Goal: Communication & Community: Answer question/provide support

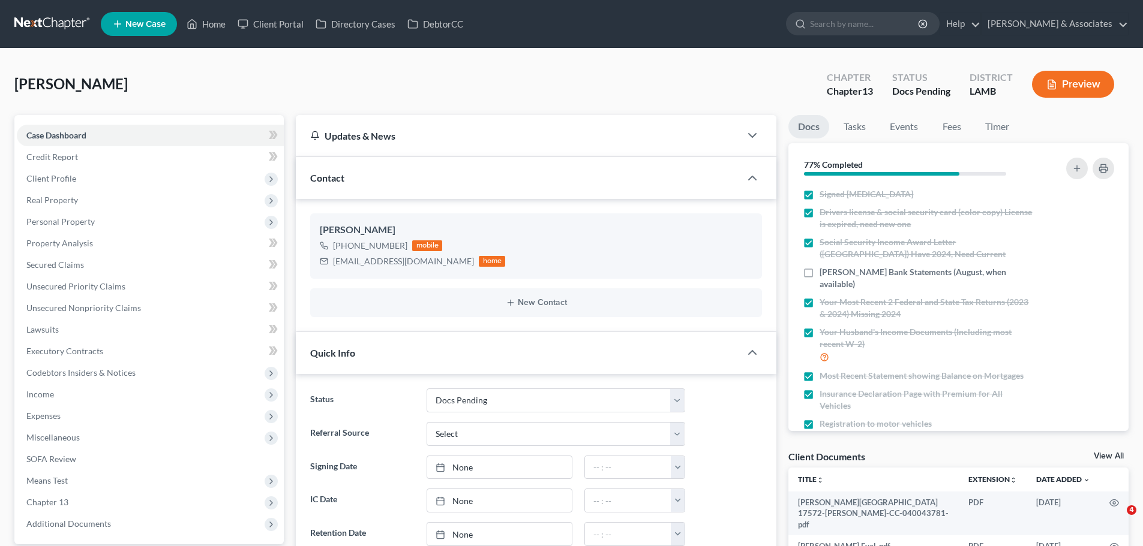
select select "6"
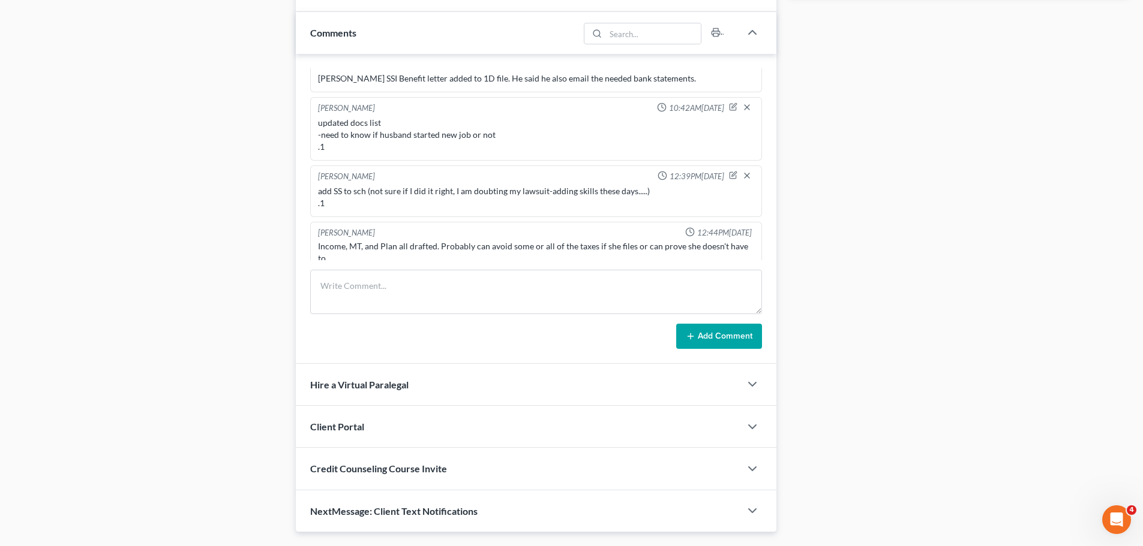
scroll to position [624, 0]
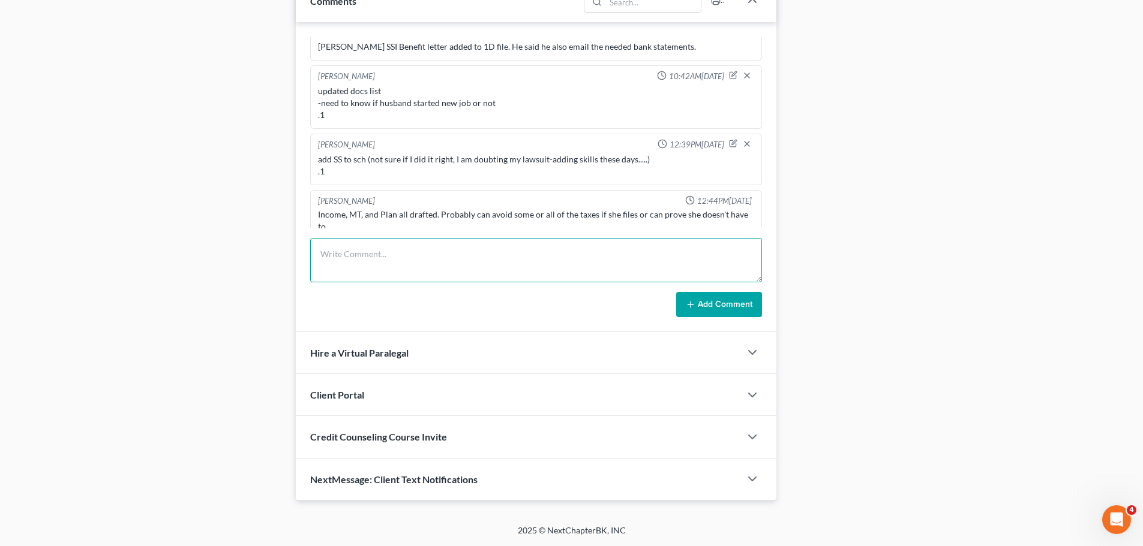
click at [558, 281] on textarea at bounding box center [536, 260] width 452 height 44
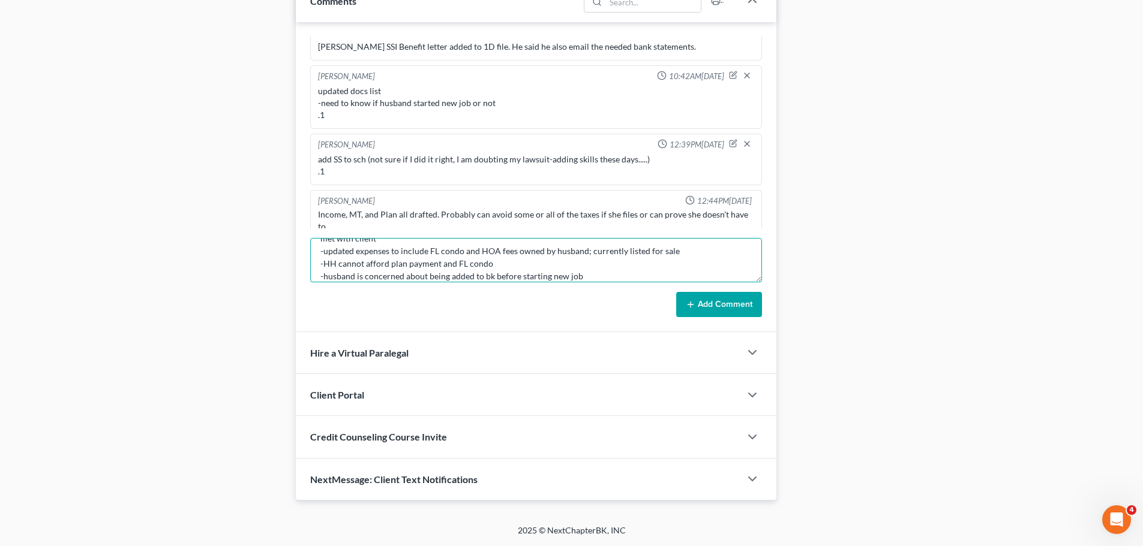
drag, startPoint x: 633, startPoint y: 277, endPoint x: 714, endPoint y: 271, distance: 81.8
click at [633, 277] on textarea "met with client -updated expenses to include FL condo and HOA fees owned by hus…" at bounding box center [536, 260] width 452 height 44
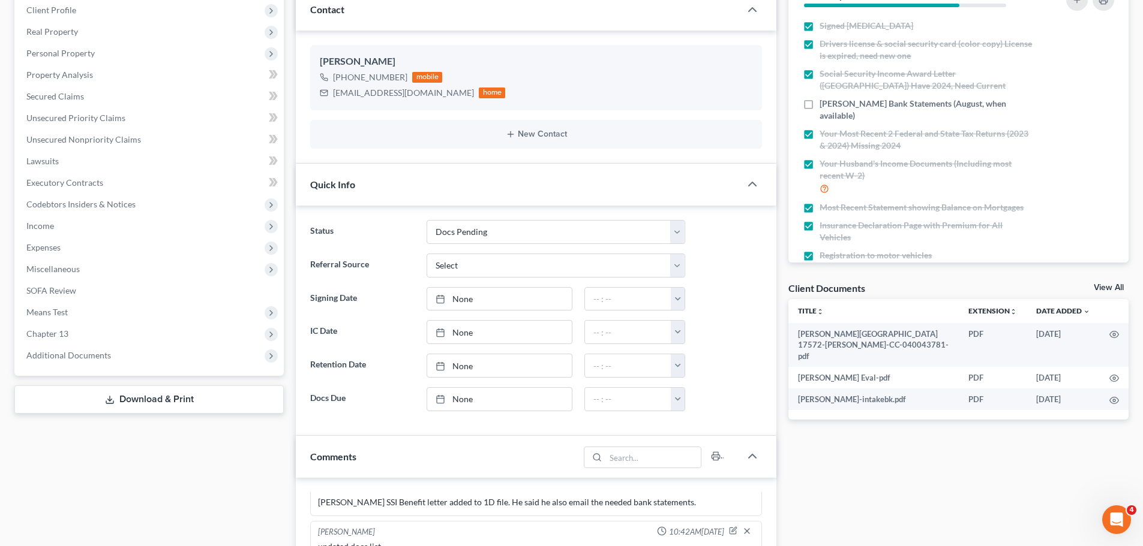
scroll to position [480, 0]
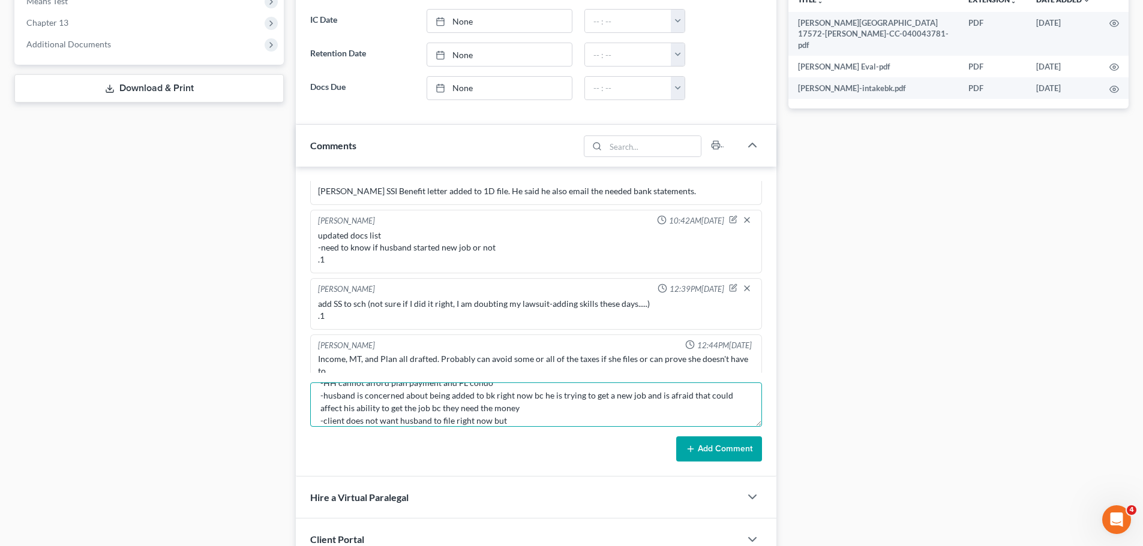
click at [532, 417] on textarea "met with client -updated expenses to include FL condo and HOA fees owned by hus…" at bounding box center [536, 405] width 452 height 44
type textarea "met with client -updated expenses to include FL condo and HOA fees owned by hus…"
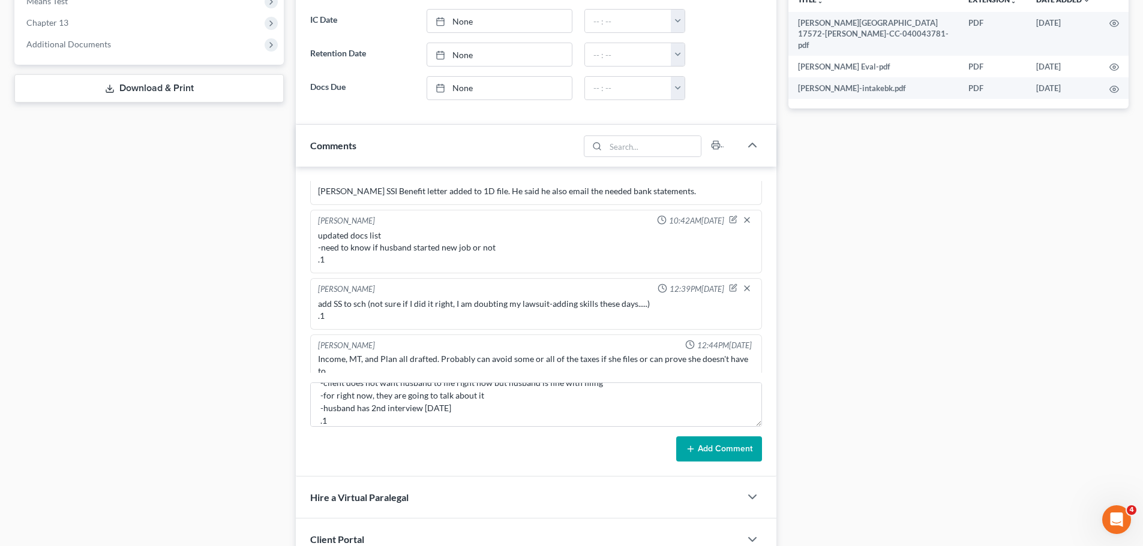
click at [723, 449] on button "Add Comment" at bounding box center [719, 449] width 86 height 25
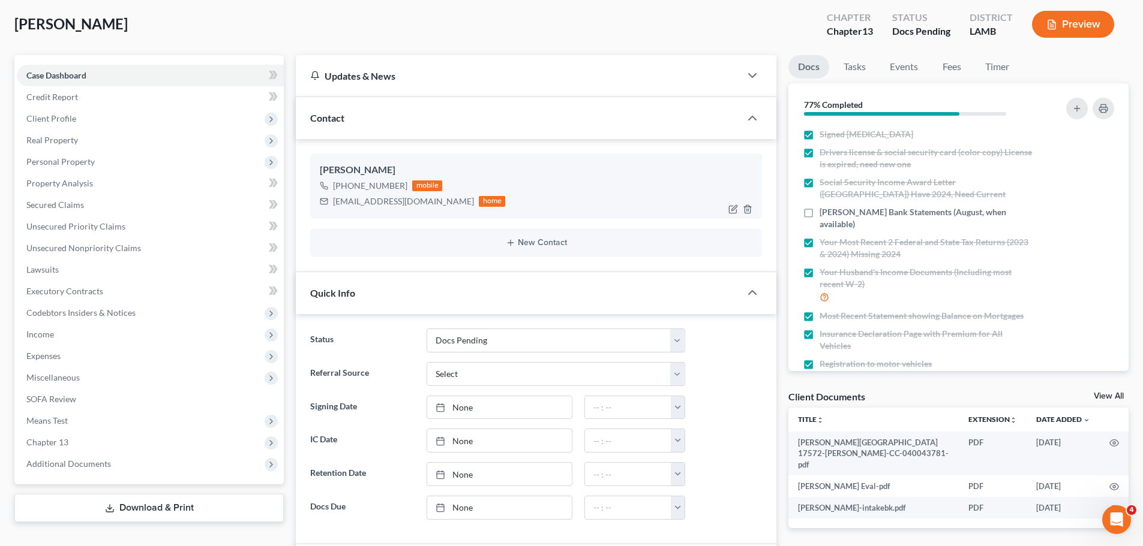
scroll to position [0, 0]
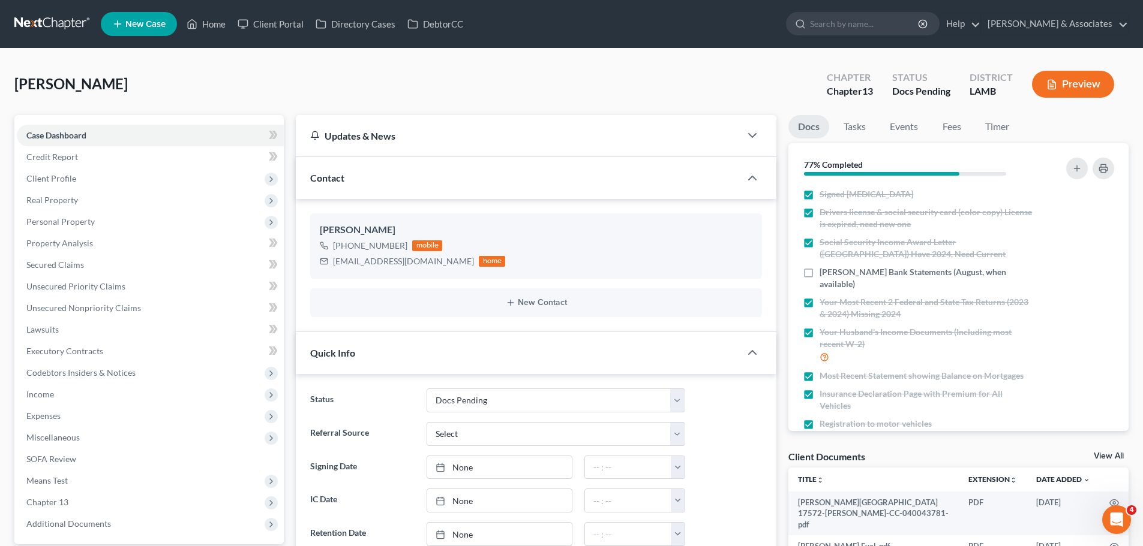
drag, startPoint x: 11, startPoint y: 22, endPoint x: 23, endPoint y: 29, distance: 13.7
click at [14, 22] on link at bounding box center [52, 24] width 77 height 22
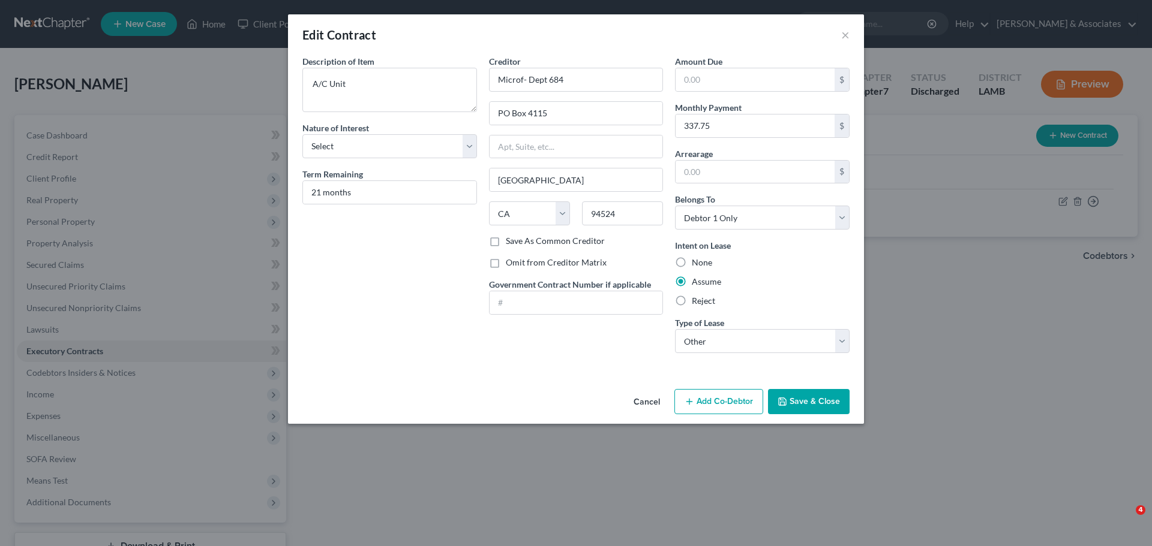
select select "4"
select select "0"
select select "2"
click at [646, 400] on button "Cancel" at bounding box center [647, 403] width 46 height 24
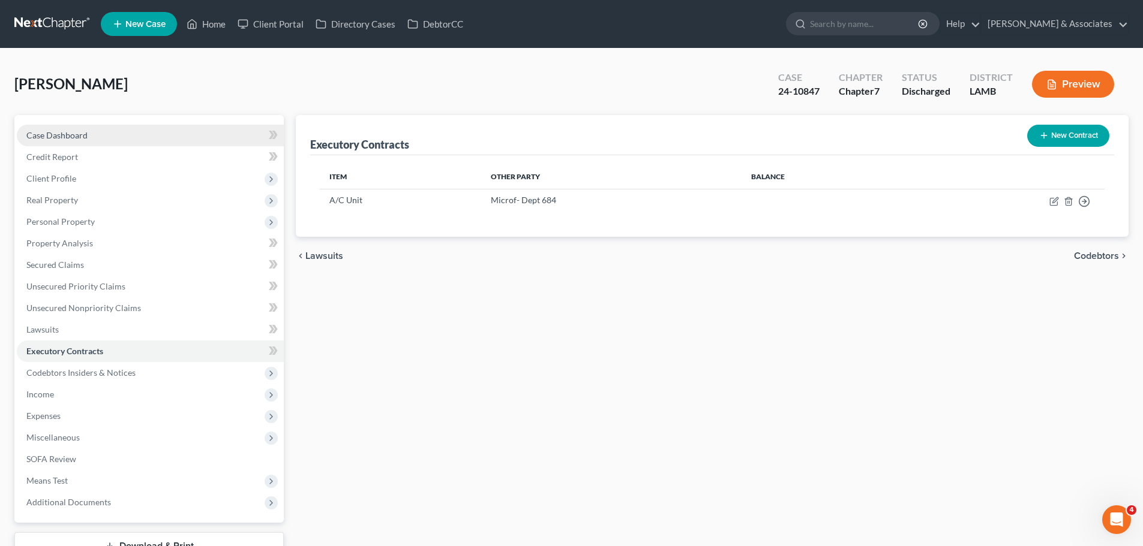
click at [62, 135] on span "Case Dashboard" at bounding box center [56, 135] width 61 height 10
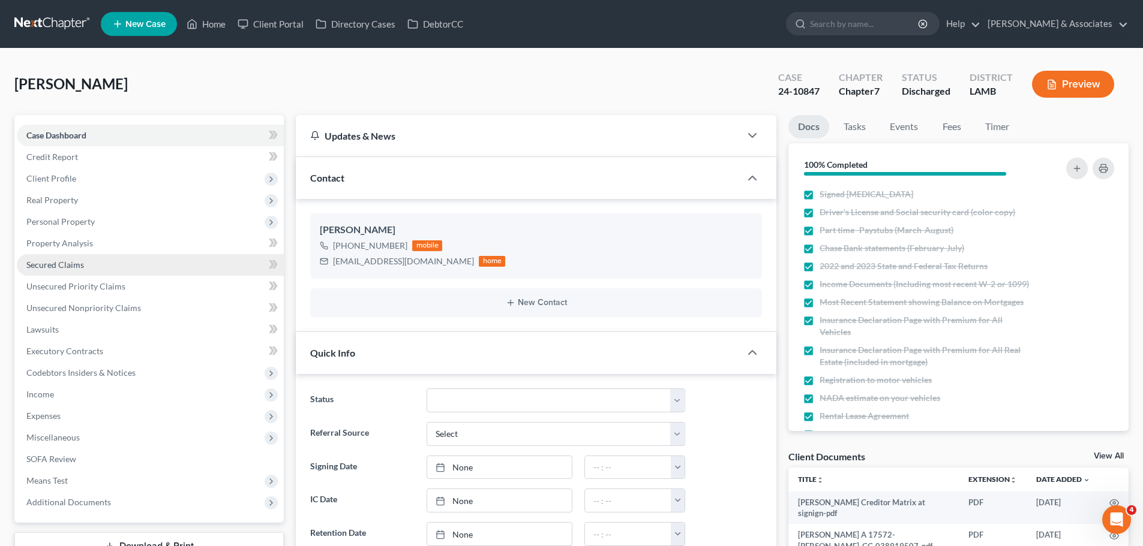
scroll to position [1971, 0]
click at [41, 18] on link at bounding box center [52, 24] width 77 height 22
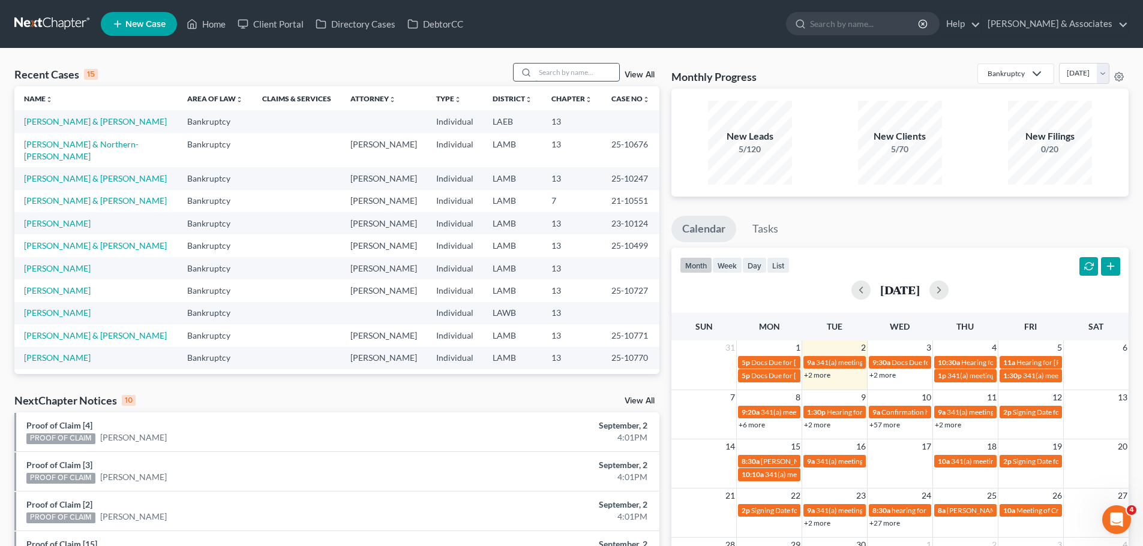
click at [591, 77] on input "search" at bounding box center [577, 72] width 84 height 17
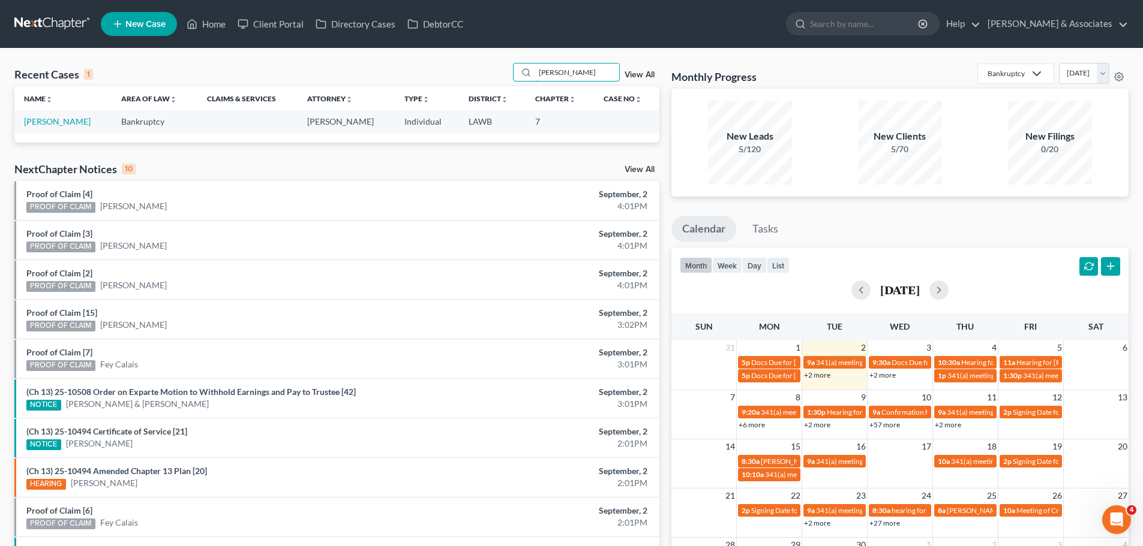
type input "[PERSON_NAME]"
click at [50, 112] on td "[PERSON_NAME]" at bounding box center [62, 121] width 97 height 22
click at [45, 121] on link "[PERSON_NAME]" at bounding box center [57, 121] width 67 height 10
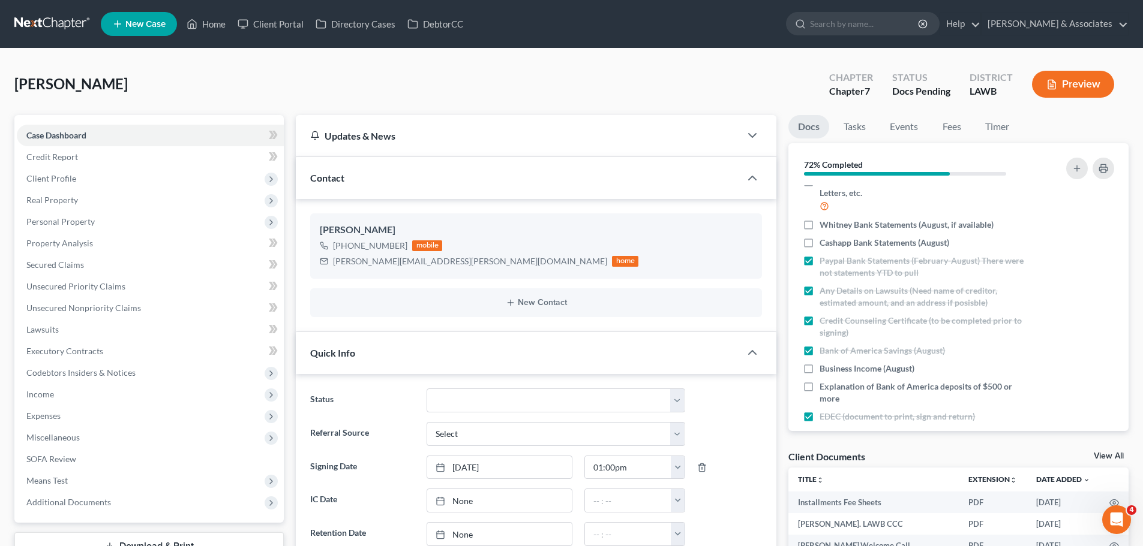
scroll to position [329, 0]
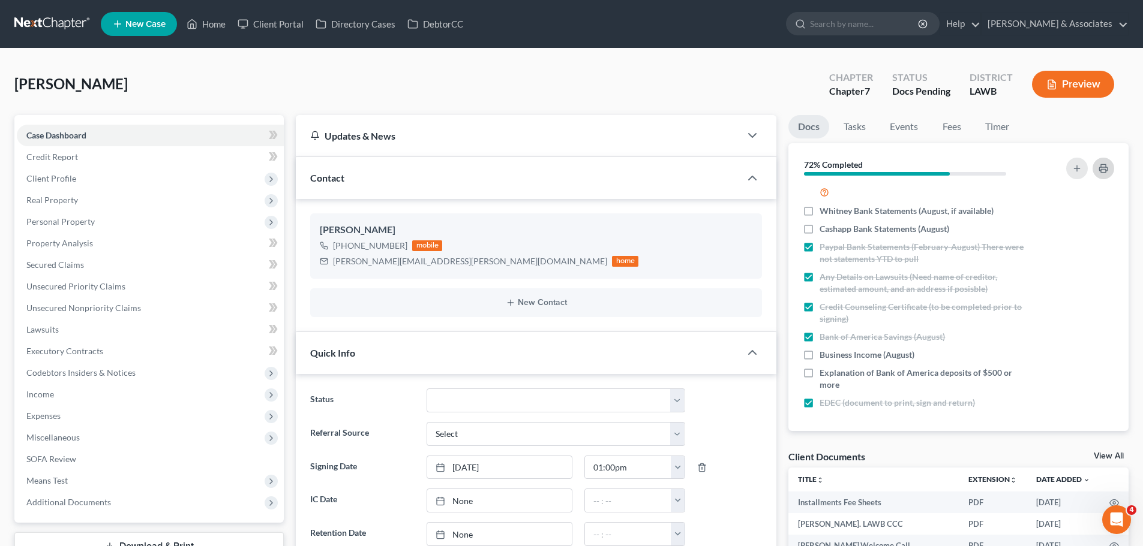
click at [1109, 164] on button "button" at bounding box center [1103, 169] width 22 height 22
click at [383, 263] on div "[PERSON_NAME][EMAIL_ADDRESS][PERSON_NAME][DOMAIN_NAME]" at bounding box center [470, 262] width 274 height 12
copy div "[PERSON_NAME][EMAIL_ADDRESS][PERSON_NAME][DOMAIN_NAME]"
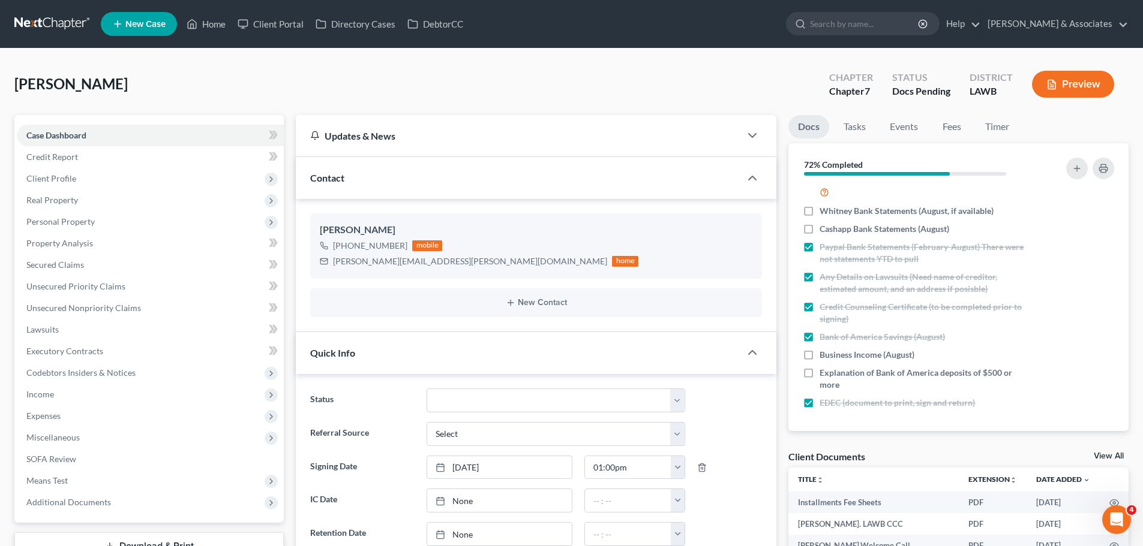
click at [520, 84] on div "[PERSON_NAME] Upgraded Chapter Chapter 7 Status Docs Pending District LAWB Prev…" at bounding box center [571, 89] width 1114 height 52
click at [361, 259] on div "[PERSON_NAME][EMAIL_ADDRESS][PERSON_NAME][DOMAIN_NAME]" at bounding box center [470, 262] width 274 height 12
copy div "[PERSON_NAME][EMAIL_ADDRESS][PERSON_NAME][DOMAIN_NAME]"
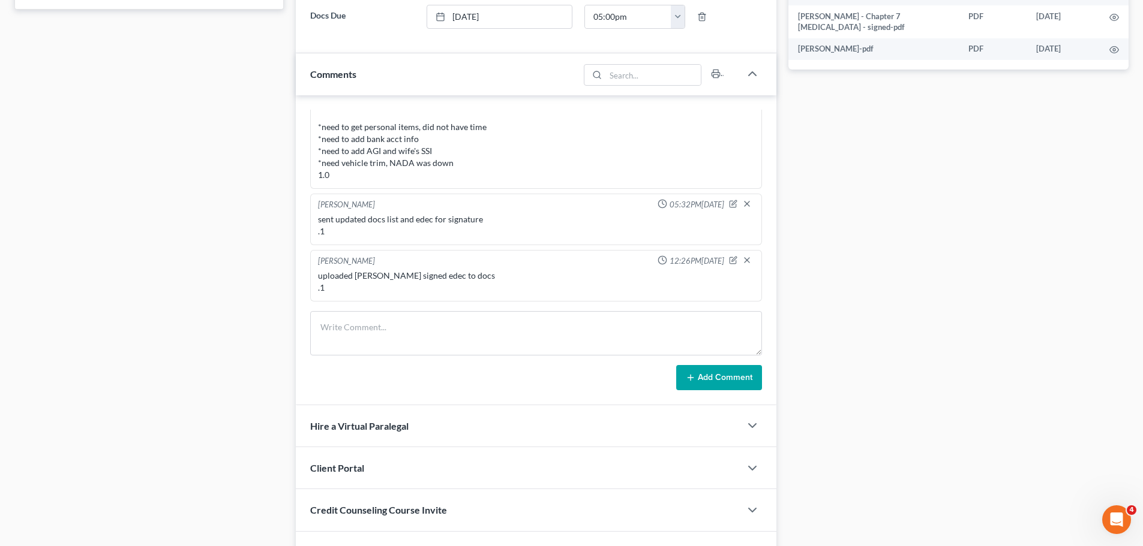
scroll to position [624, 0]
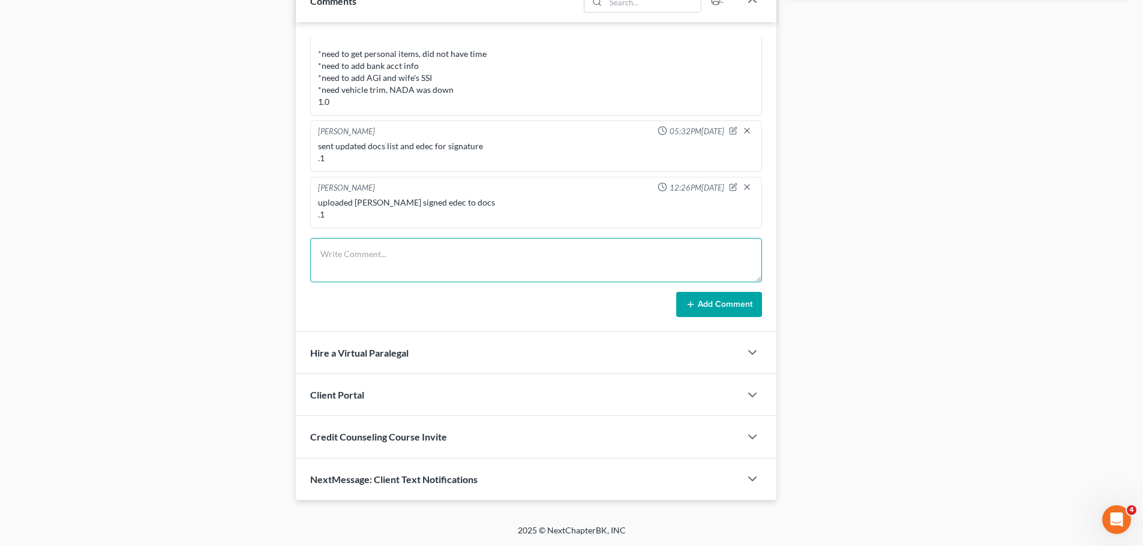
drag, startPoint x: 408, startPoint y: 259, endPoint x: 400, endPoint y: 268, distance: 12.4
click at [403, 261] on textarea at bounding box center [536, 260] width 452 height 44
type textarea "emailed client updated docs list and bank review response email .1"
click at [715, 318] on div "[PERSON_NAME] 12:51PM[DATE] Did eval with [PERSON_NAME], 1 Vehicle under exempt…" at bounding box center [536, 177] width 481 height 310
click at [725, 295] on button "Add Comment" at bounding box center [719, 304] width 86 height 25
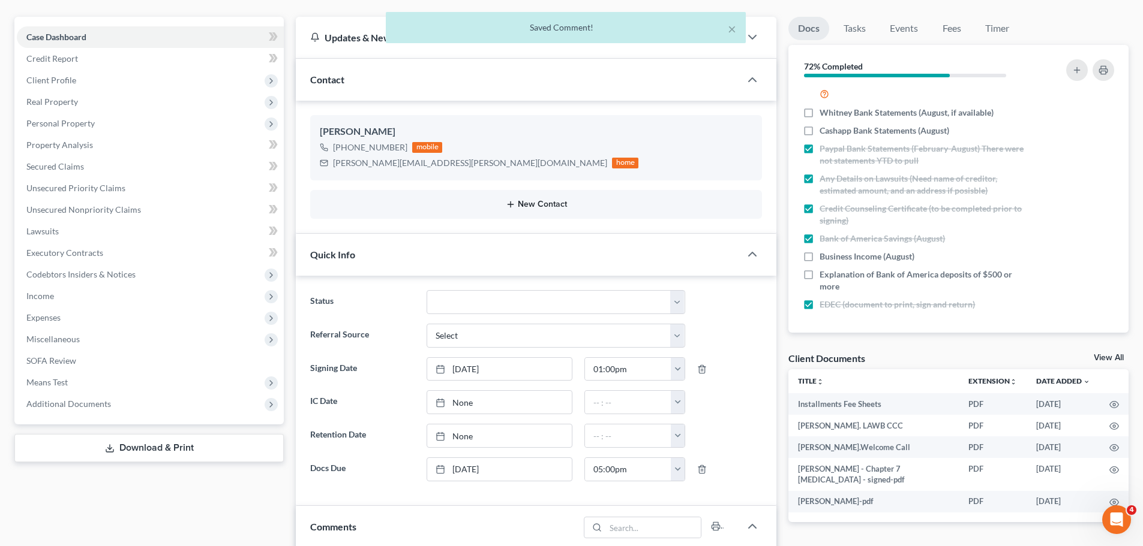
scroll to position [0, 0]
